Goal: Information Seeking & Learning: Learn about a topic

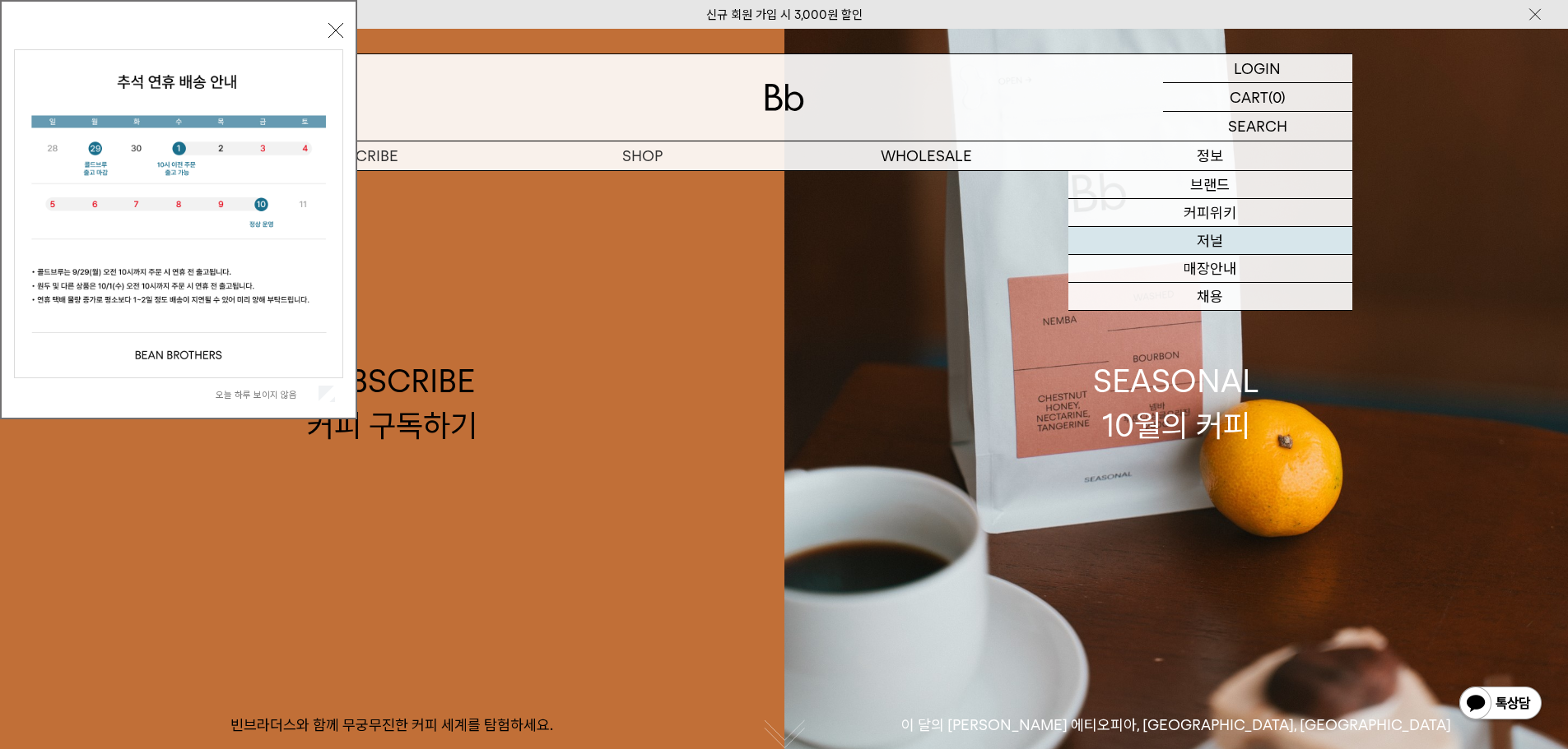
click at [1193, 246] on link "저널" at bounding box center [1210, 241] width 284 height 28
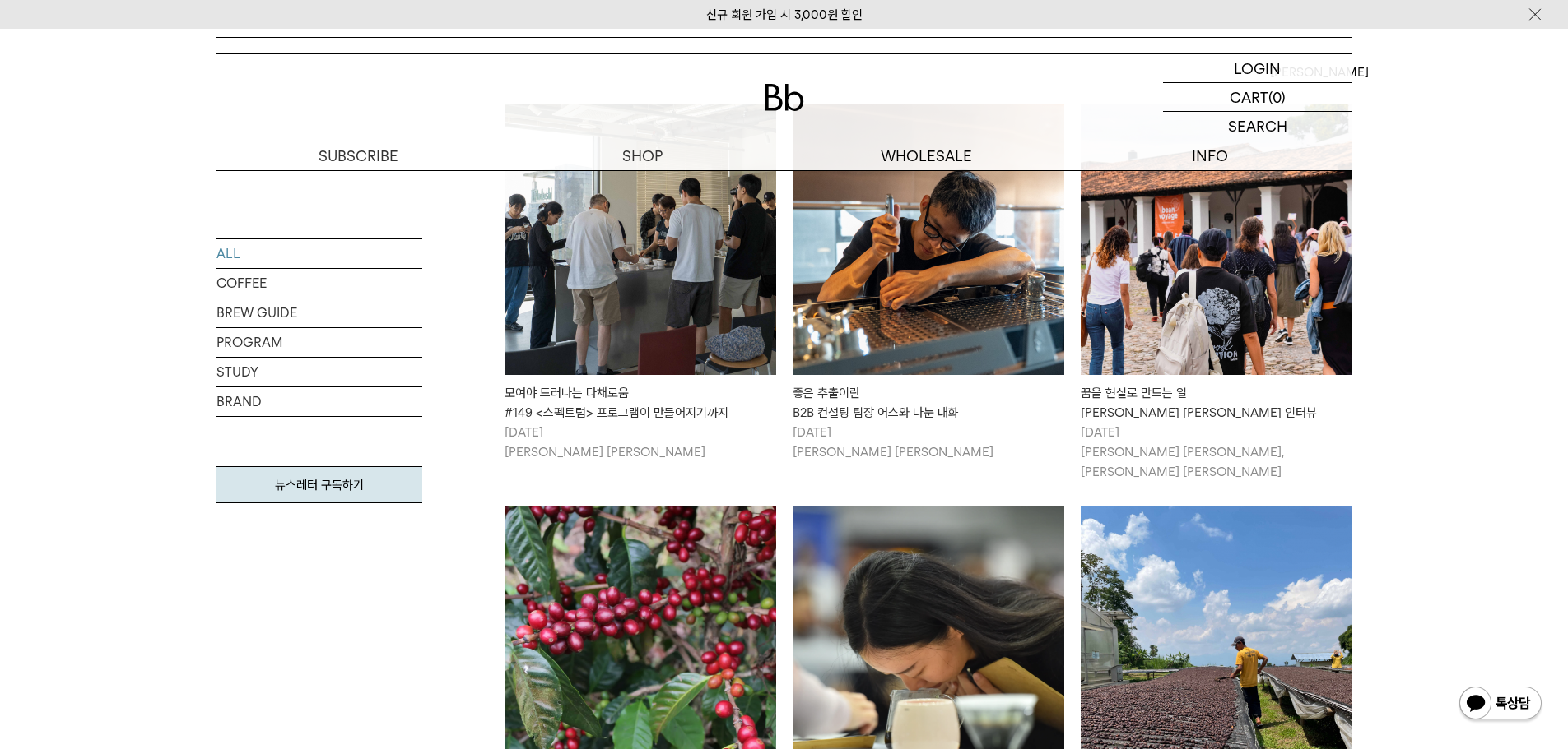
scroll to position [329, 0]
click at [620, 318] on img at bounding box center [641, 241] width 272 height 272
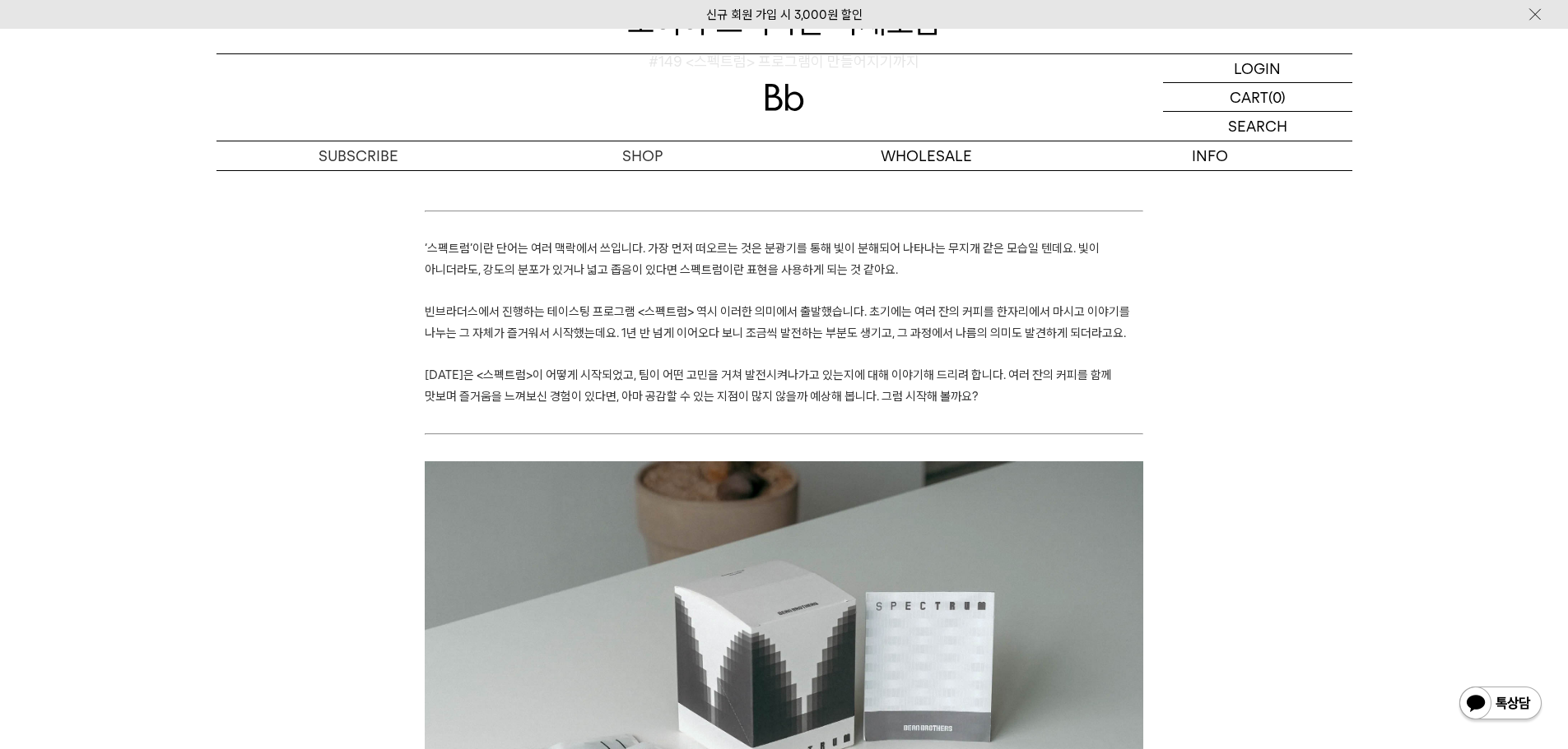
scroll to position [247, 0]
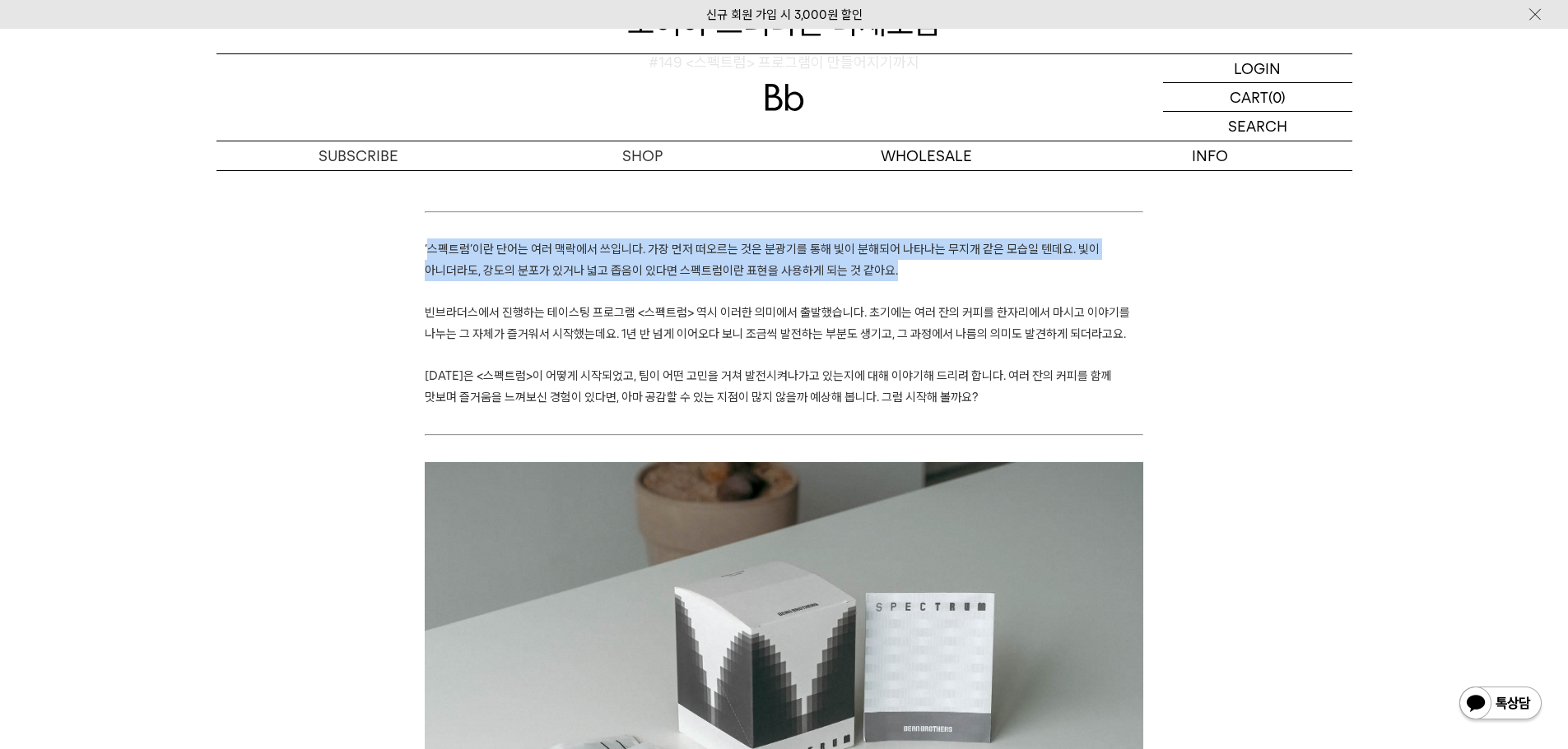
drag, startPoint x: 428, startPoint y: 249, endPoint x: 1093, endPoint y: 266, distance: 665.2
click at [1093, 266] on p "‘스펙트럼’이란 단어는 여러 맥락에서 쓰입니다. 가장 먼저 떠오르는 것은 분광기를 통해 빛이 분해되어 나타나는 무지개 같은 모습일 텐데요. 빛…" at bounding box center [784, 259] width 718 height 42
drag, startPoint x: 1093, startPoint y: 266, endPoint x: 1080, endPoint y: 273, distance: 14.8
click at [1093, 267] on p "‘스펙트럼’이란 단어는 여러 맥락에서 쓰입니다. 가장 먼저 떠오르는 것은 분광기를 통해 빛이 분해되어 나타나는 무지개 같은 모습일 텐데요. 빛…" at bounding box center [784, 259] width 718 height 42
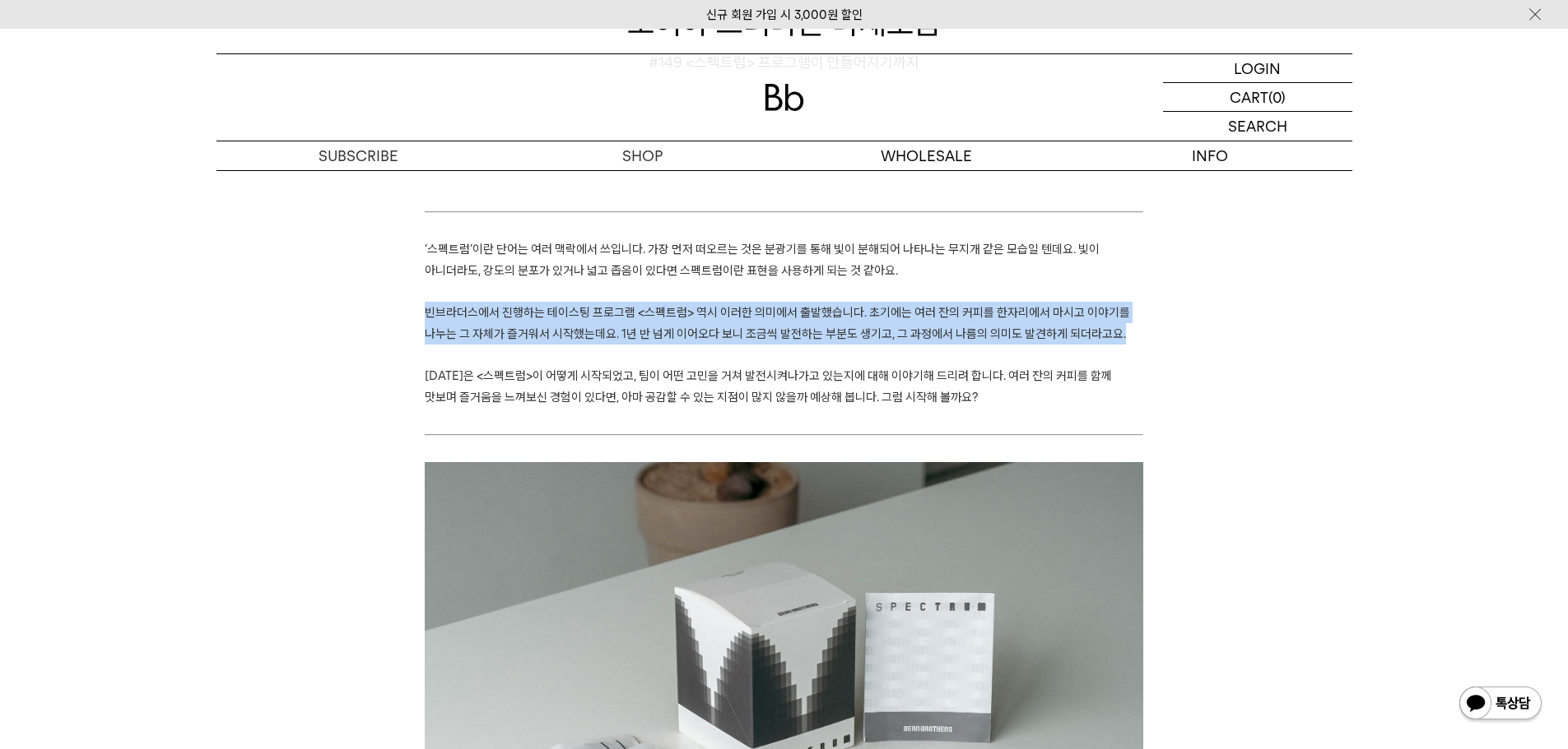
drag, startPoint x: 443, startPoint y: 315, endPoint x: 1143, endPoint y: 339, distance: 700.4
click at [1143, 339] on p "빈브라더스에서 진행하는 테이스팅 프로그램 <스펙트럼> 역시 이러한 의미에서 출발했습니다. 초기에는 여러 잔의 커피를 한자리에서 마시고 이야기를…" at bounding box center [784, 323] width 718 height 42
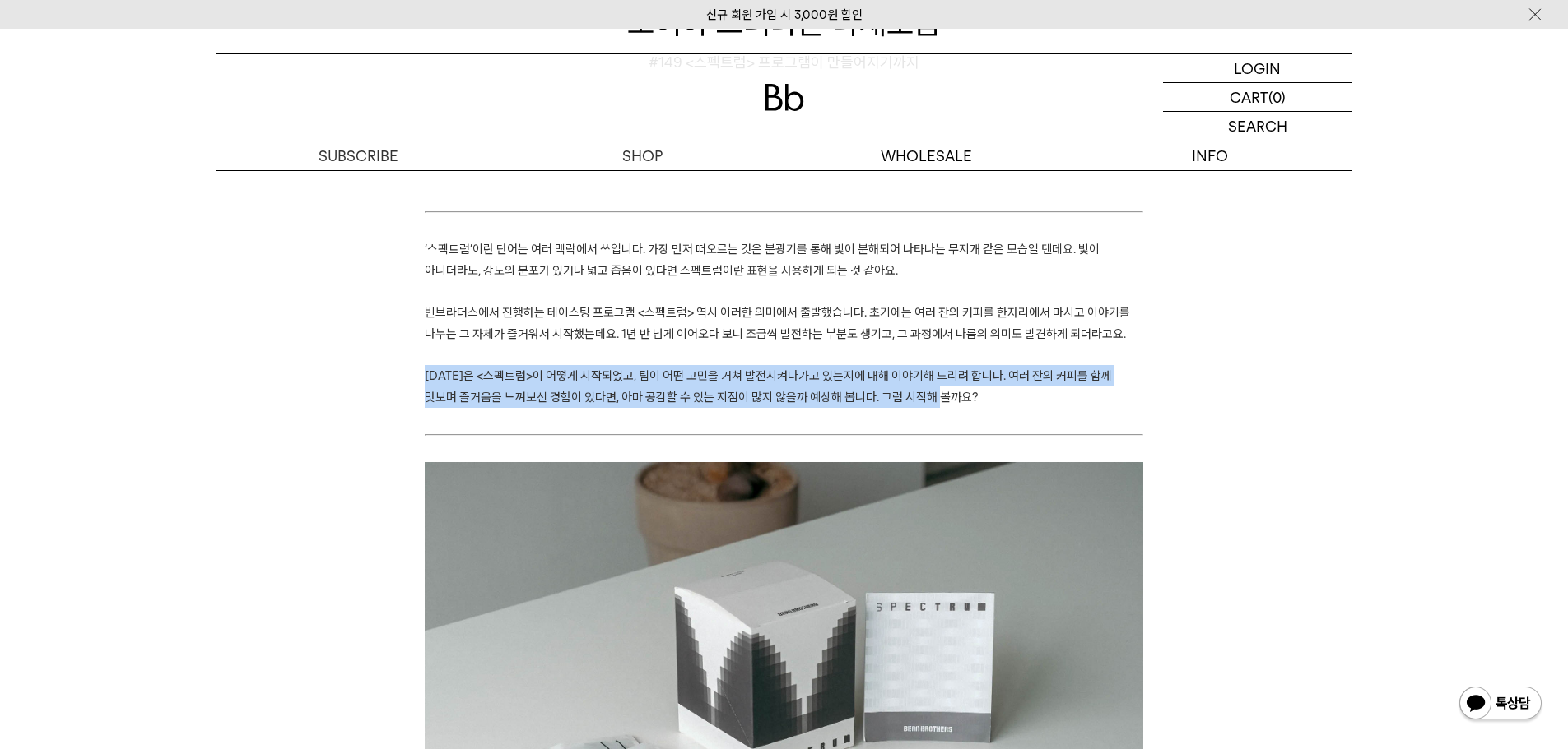
drag, startPoint x: 424, startPoint y: 380, endPoint x: 1127, endPoint y: 395, distance: 703.2
click at [1127, 395] on p "[DATE]은 <스펙트럼>이 어떻게 시작되었고, 팀이 어떤 고민을 거쳐 발전시켜나가고 있는지에 대해 이야기해 드리려 합니다. 여러 잔의 커피를…" at bounding box center [784, 386] width 718 height 42
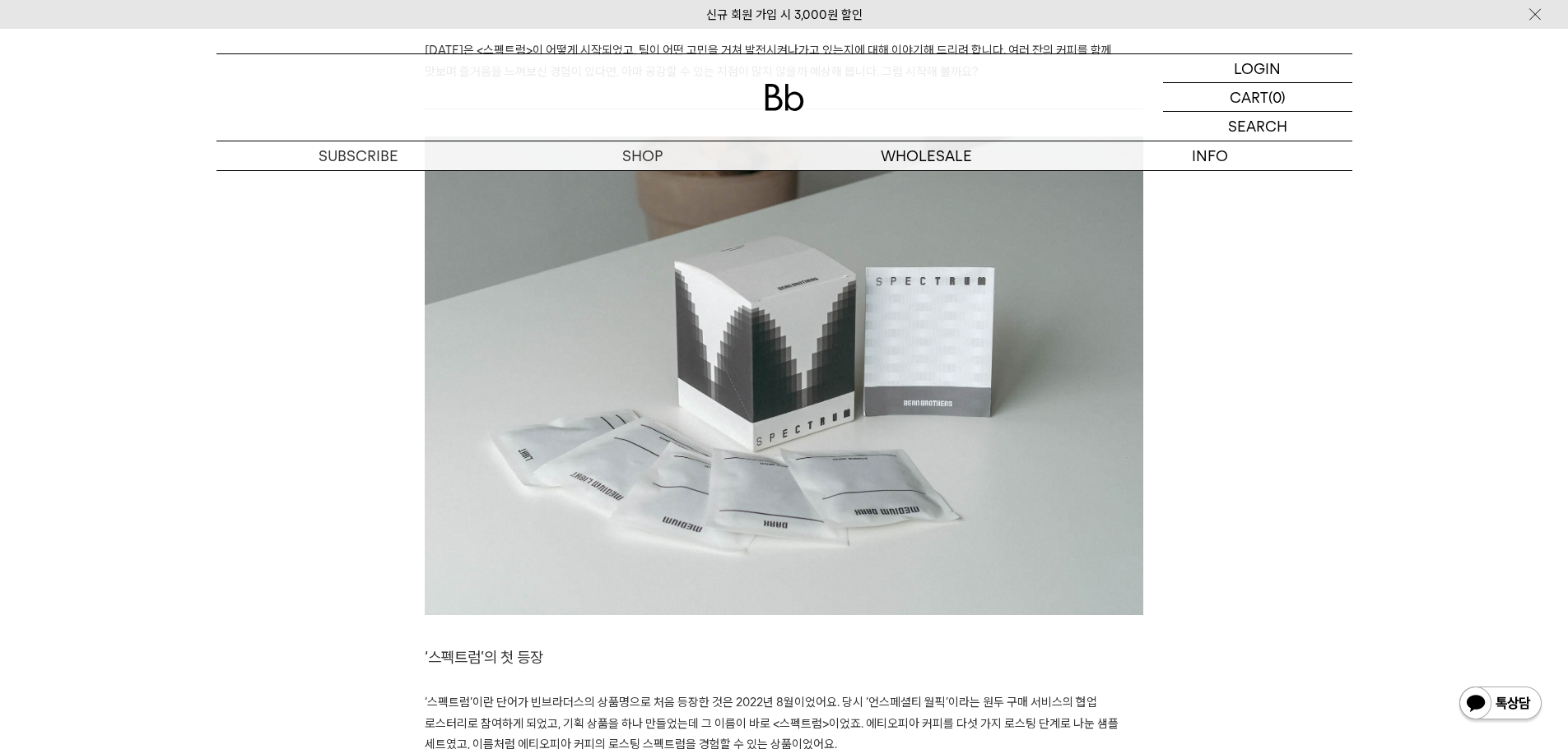
scroll to position [823, 0]
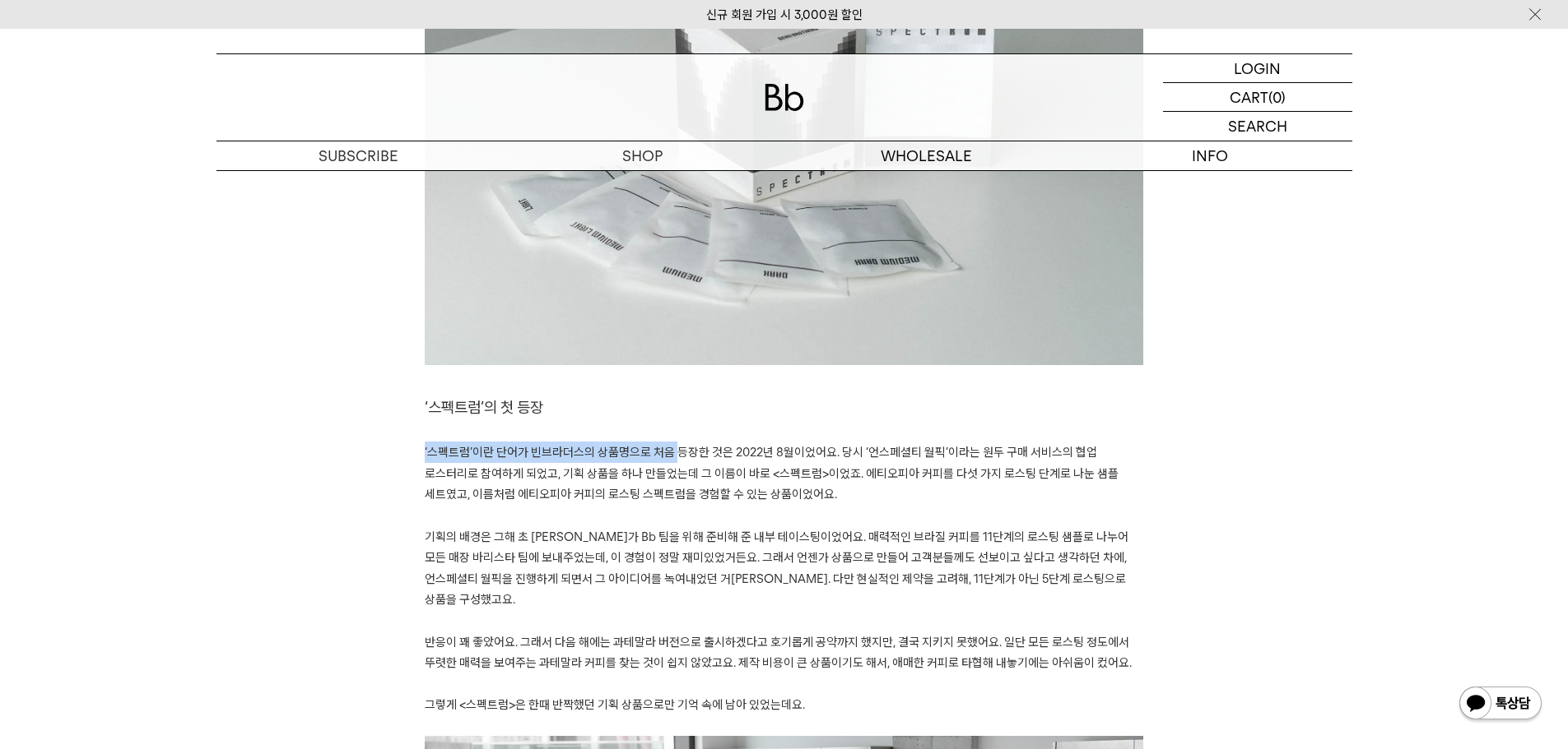
drag, startPoint x: 412, startPoint y: 453, endPoint x: 679, endPoint y: 453, distance: 267.0
click at [679, 453] on span "‘스펙트럼’이란 단어가 빈브라더스의 상품명으로 처음 등장한 것은 2022년 8월이었어요. 당시 ‘언스페셜티 월픽’이라는 원두 구매 서비스의 협…" at bounding box center [772, 474] width 693 height 57
drag, startPoint x: 679, startPoint y: 453, endPoint x: 827, endPoint y: 453, distance: 148.0
click at [827, 453] on span "‘스펙트럼’이란 단어가 빈브라더스의 상품명으로 처음 등장한 것은 2022년 8월이었어요. 당시 ‘언스페셜티 월픽’이라는 원두 구매 서비스의 협…" at bounding box center [772, 474] width 693 height 57
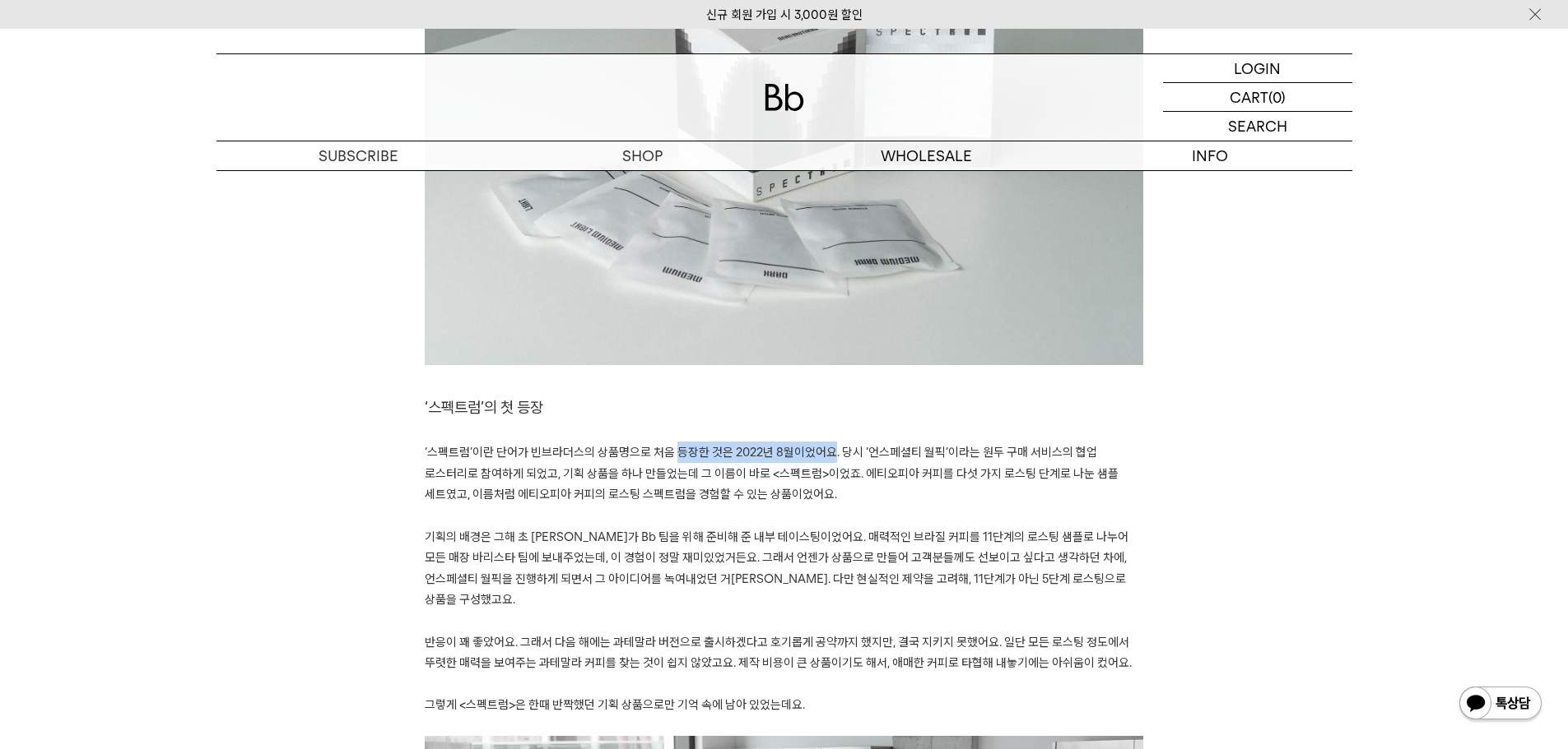
click at [827, 453] on span "‘스펙트럼’이란 단어가 빈브라더스의 상품명으로 처음 등장한 것은 2022년 8월이었어요. 당시 ‘언스페셜티 월픽’이라는 원두 구매 서비스의 협…" at bounding box center [772, 474] width 693 height 57
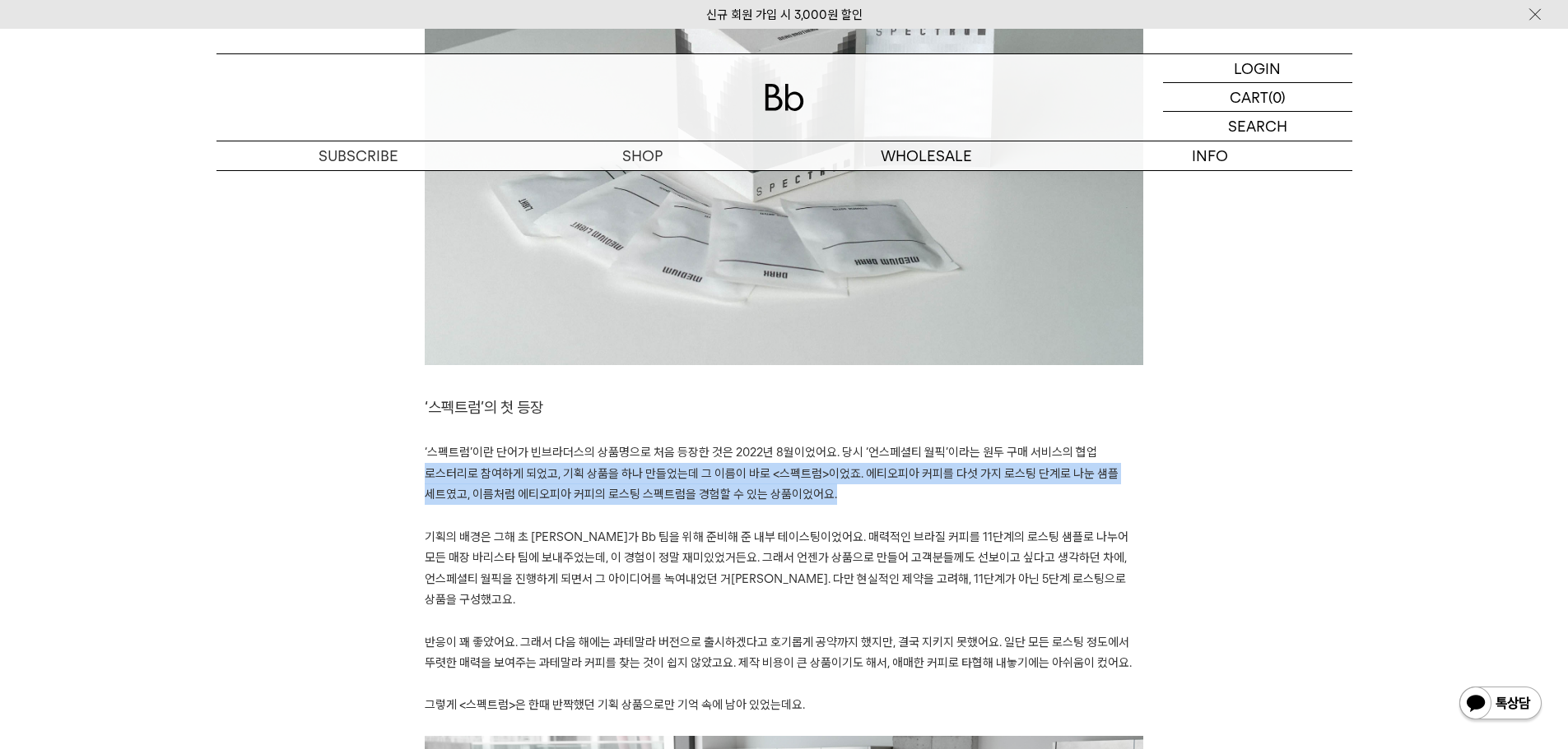
drag, startPoint x: 427, startPoint y: 472, endPoint x: 1117, endPoint y: 489, distance: 690.2
click at [1117, 489] on p "‘스펙트럼’이란 단어가 빈브라더스의 상품명으로 처음 등장한 것은 2022년 8월이었어요. 당시 ‘언스페셜티 월픽’이라는 원두 구매 서비스의 협…" at bounding box center [784, 473] width 718 height 63
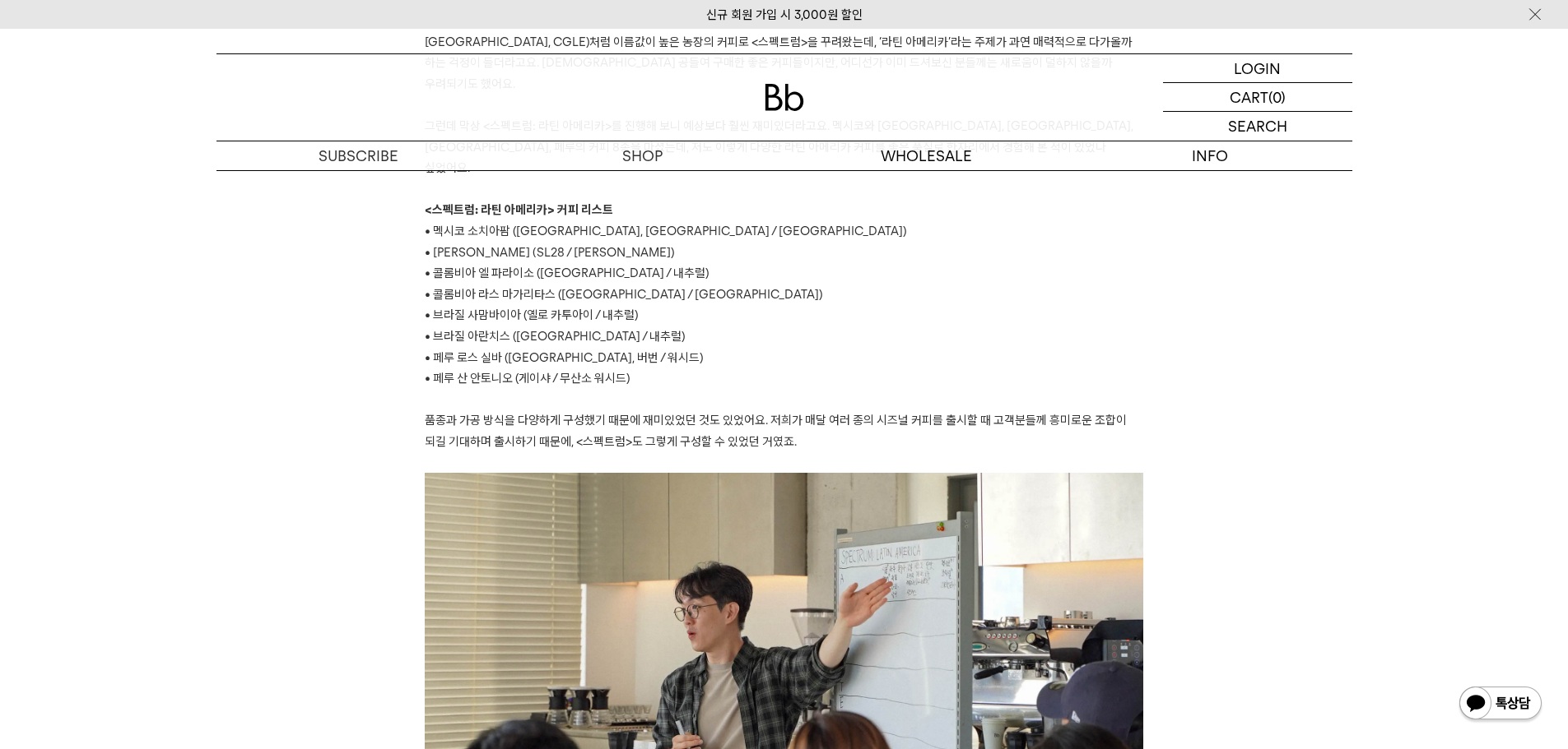
scroll to position [3373, 0]
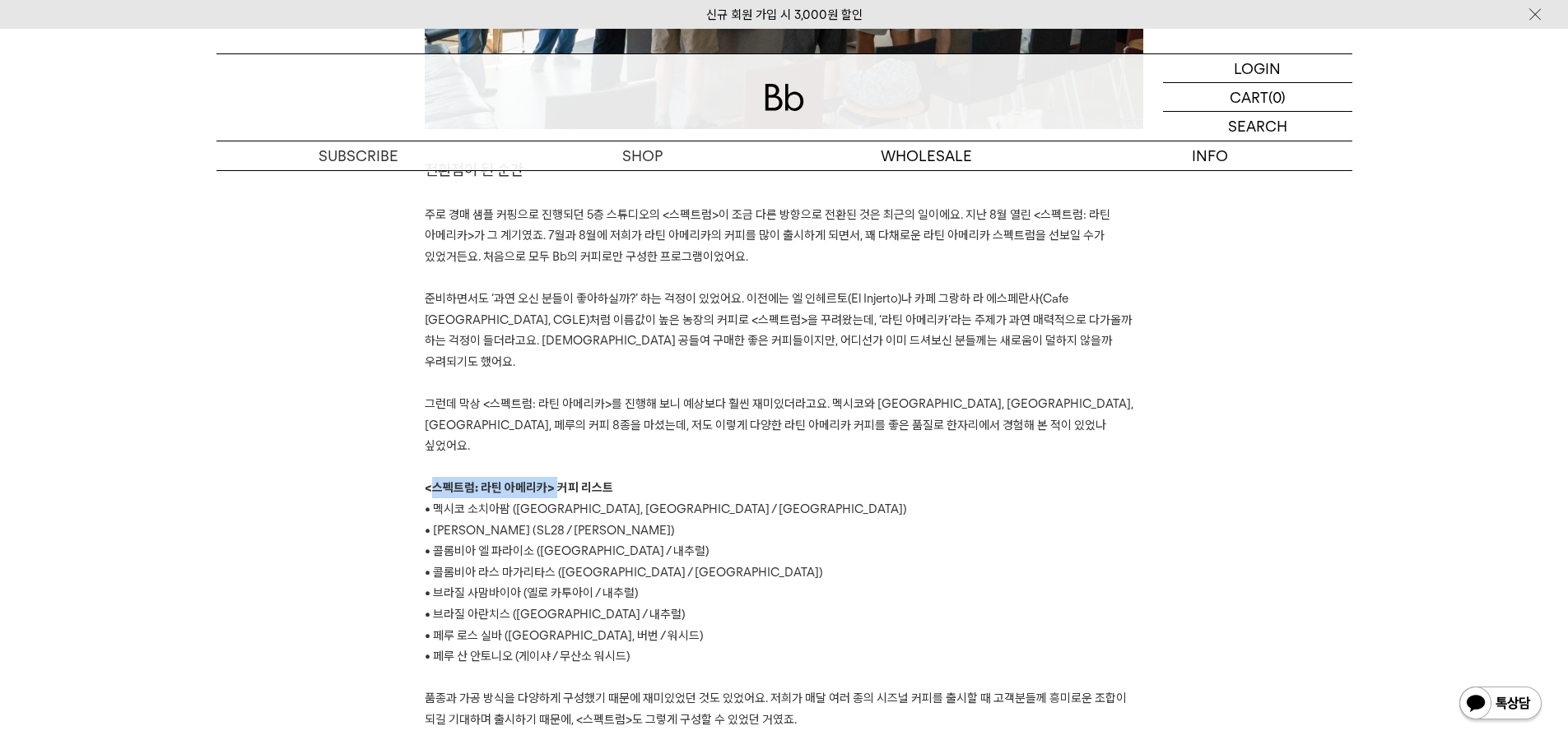
drag, startPoint x: 428, startPoint y: 406, endPoint x: 554, endPoint y: 404, distance: 126.0
click at [554, 481] on span "<스펙트럼: 라틴 아메리카> 커피 리스트" at bounding box center [519, 488] width 188 height 15
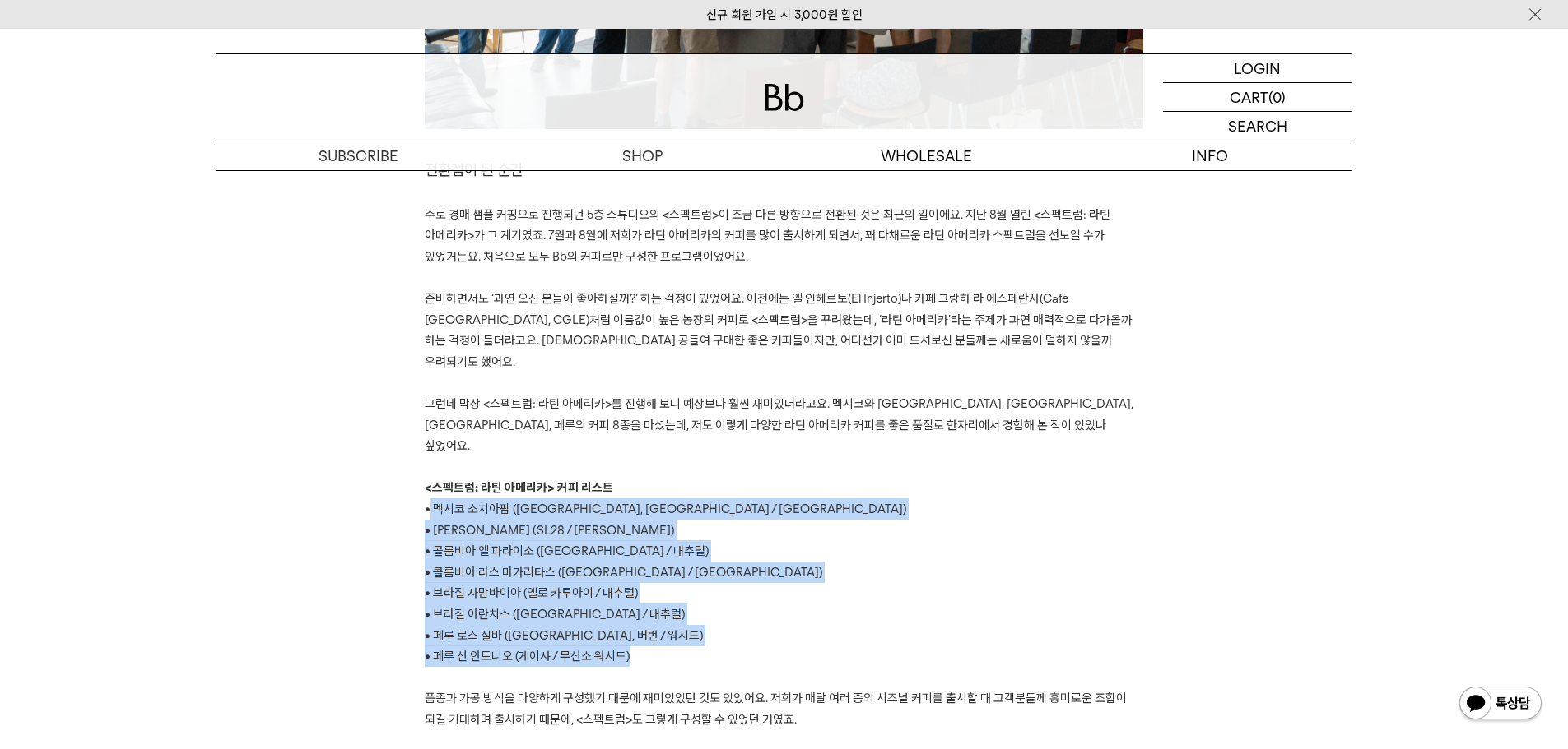
drag, startPoint x: 429, startPoint y: 427, endPoint x: 676, endPoint y: 570, distance: 285.4
click at [676, 570] on div "﻿ ‘스펙트럼’이란 단어는 여러 맥락에서 쓰입니다. 가장 먼저 떠오르는 것은 분광기를 통해 빛이 분해되어 나타나는 무지개 같은 모습일 텐데요.…" at bounding box center [784, 65] width 718 height 6012
click at [733, 582] on p "• 브라질 사맘바이아 (옐로 카투아이 / 내추럴)" at bounding box center [784, 593] width 718 height 21
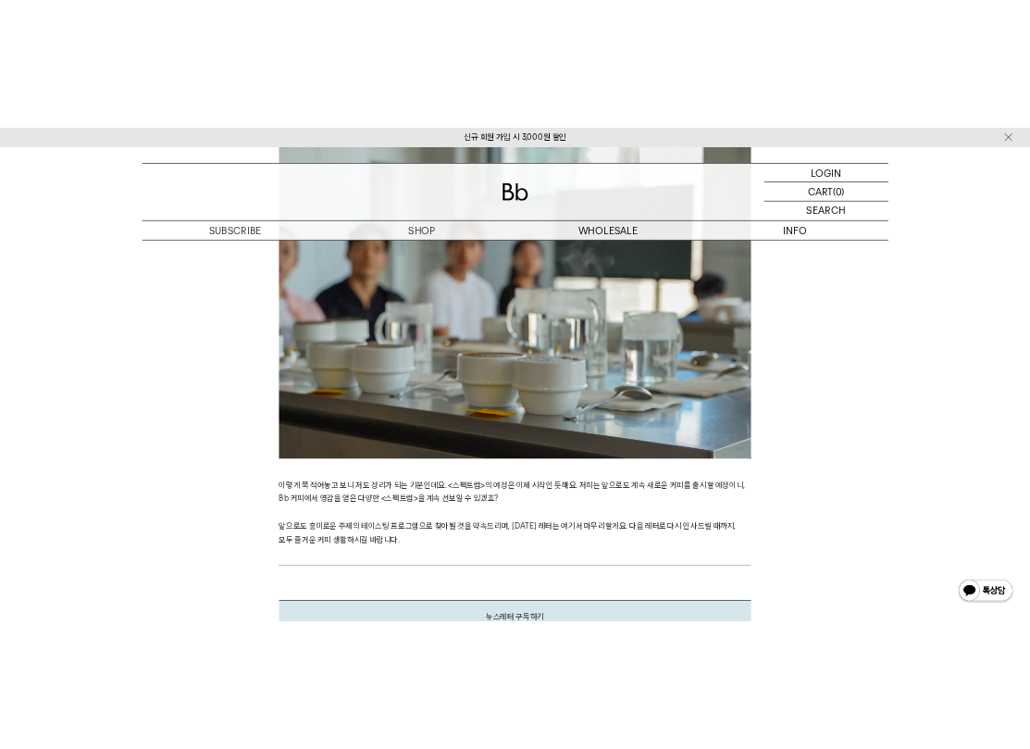
scroll to position [5983, 0]
